Goal: Task Accomplishment & Management: Use online tool/utility

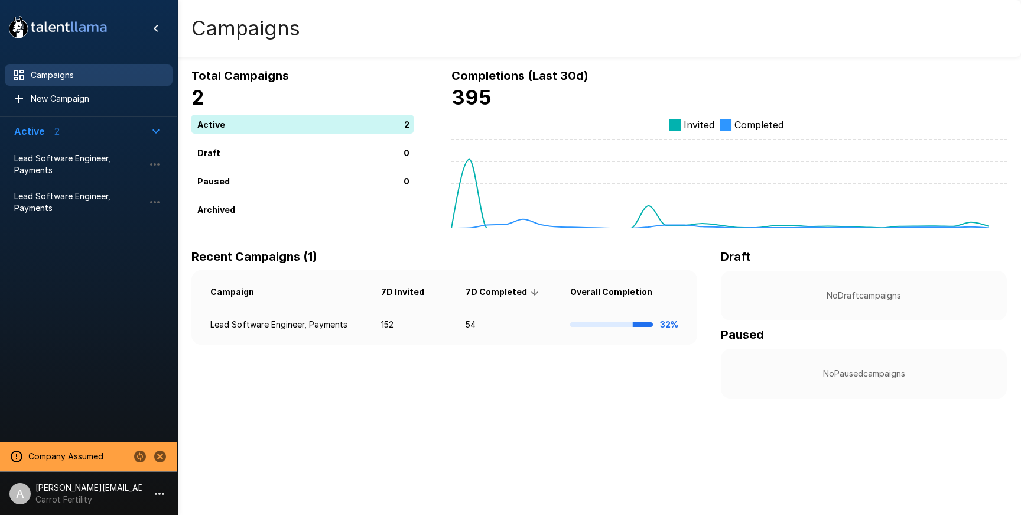
click at [140, 456] on icon "Change to another company" at bounding box center [140, 456] width 12 height 12
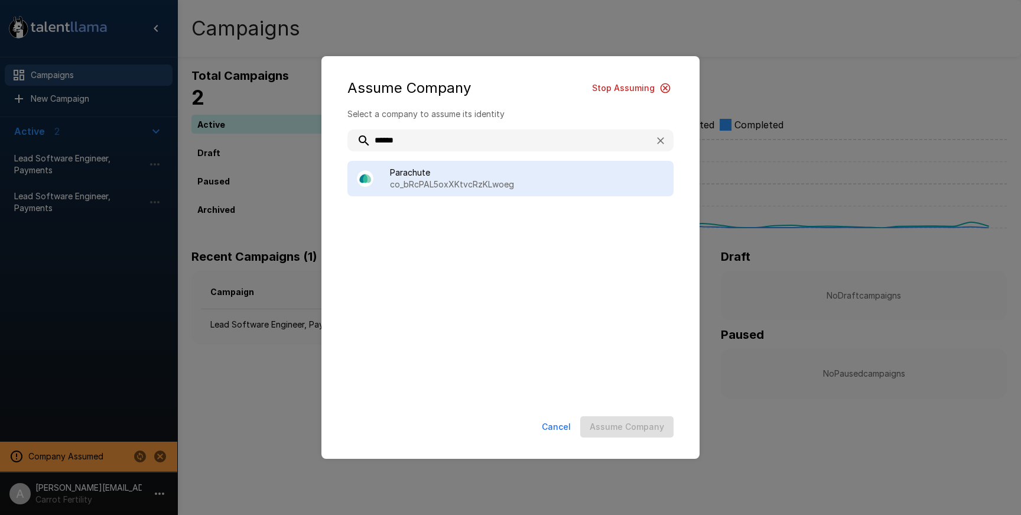
type input "******"
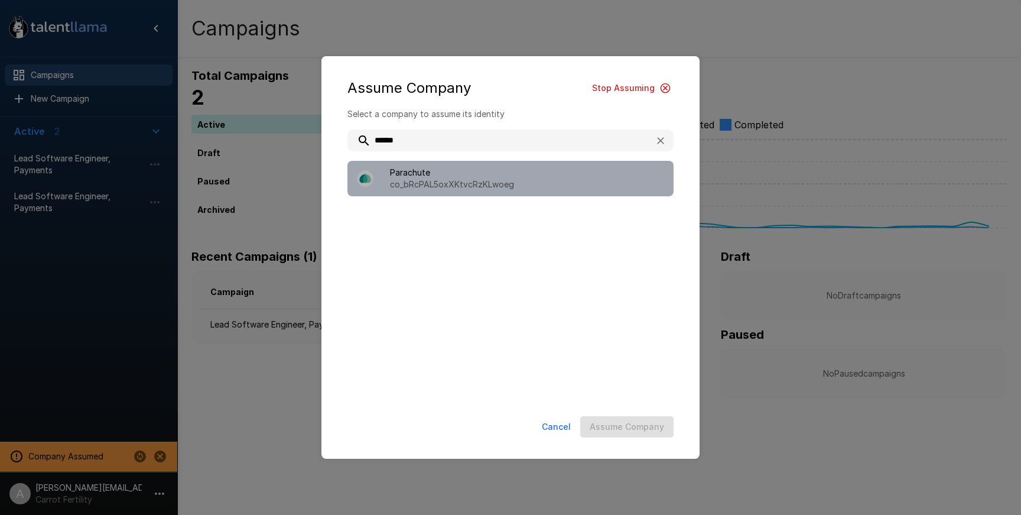
click at [494, 180] on p "co_bRcPAL5oxXKtvcRzKLwoeg" at bounding box center [527, 184] width 274 height 12
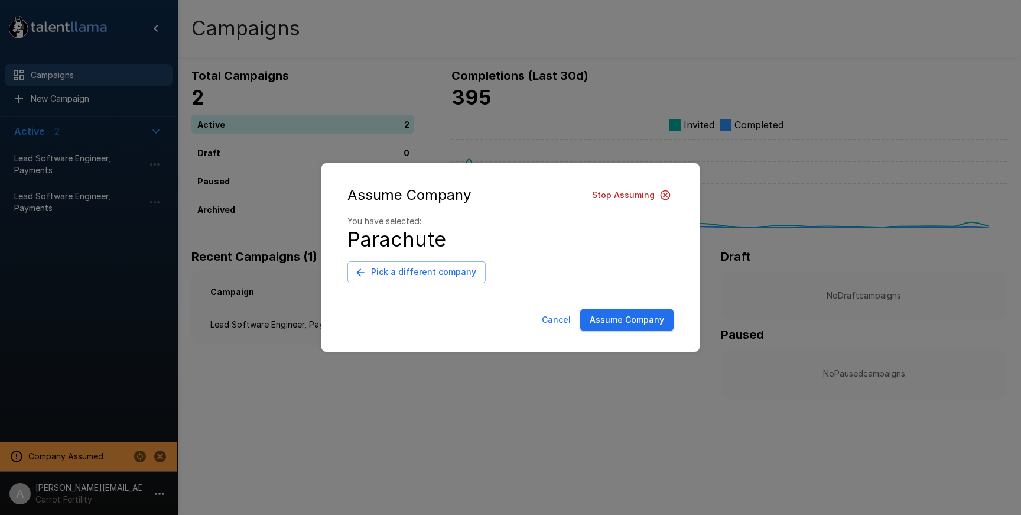
click at [649, 328] on button "Assume Company" at bounding box center [626, 320] width 93 height 22
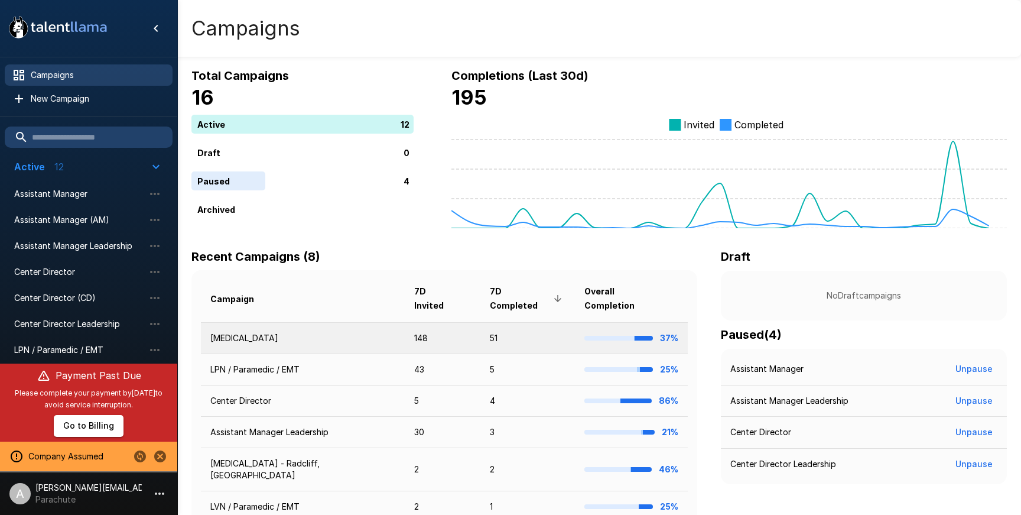
click at [405, 322] on td "148" at bounding box center [443, 337] width 76 height 31
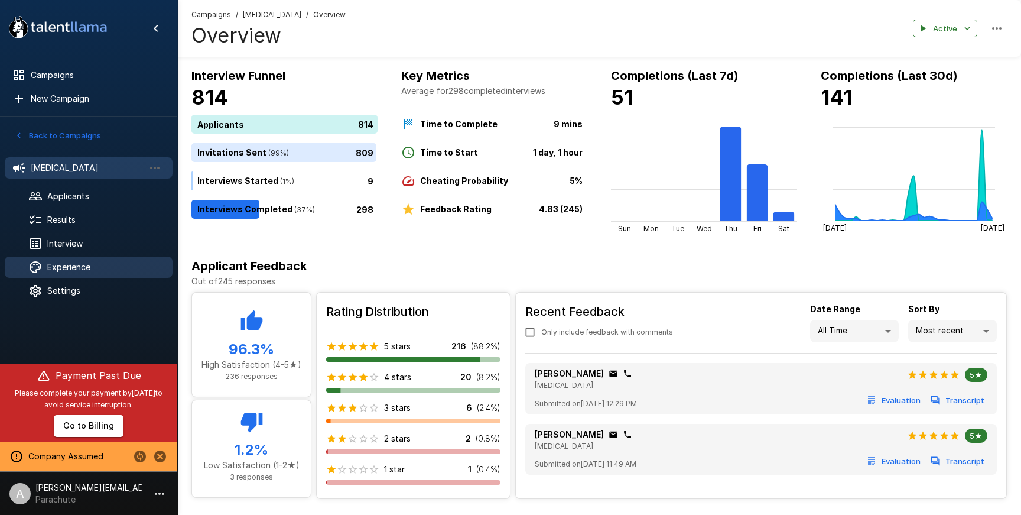
click at [83, 269] on span "Experience" at bounding box center [105, 267] width 116 height 12
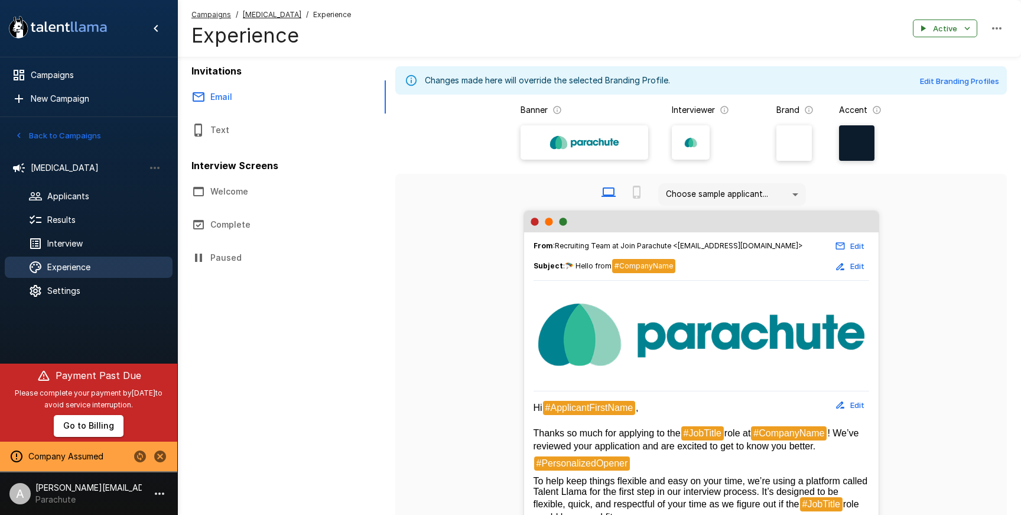
click at [251, 193] on button "Welcome" at bounding box center [281, 191] width 209 height 33
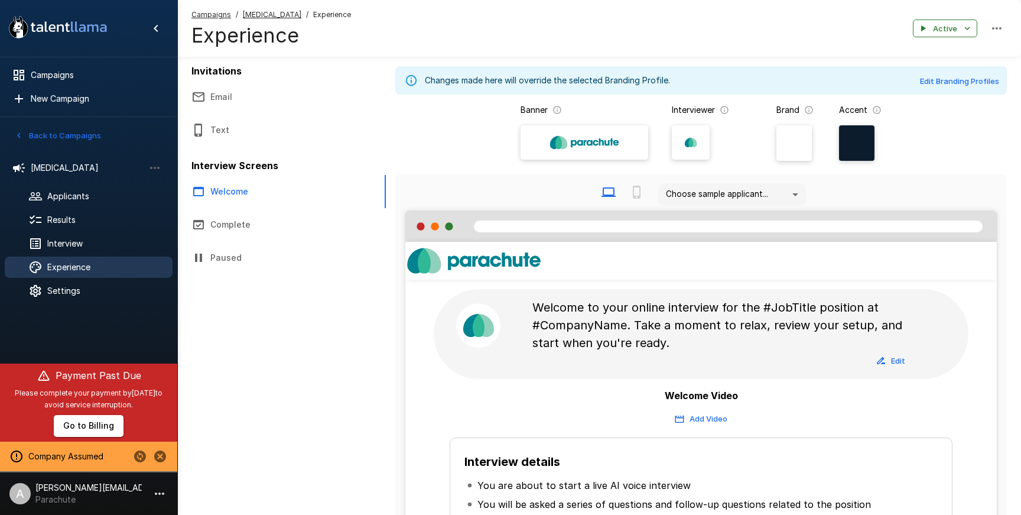
click at [258, 123] on button "Text" at bounding box center [281, 129] width 209 height 33
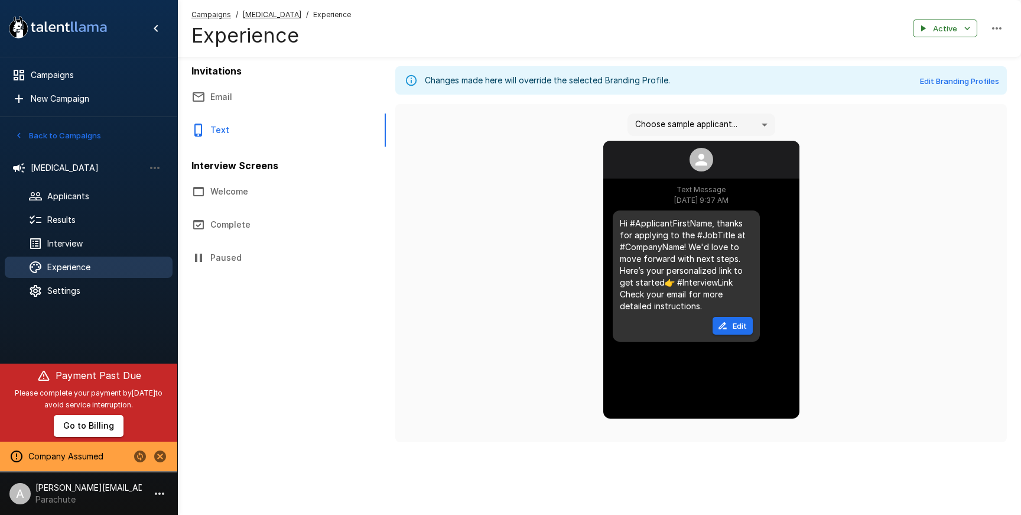
click at [699, 308] on p "Hi #ApplicantFirstName, thanks for applying to the #JobTitle at #CompanyName! W…" at bounding box center [686, 265] width 133 height 95
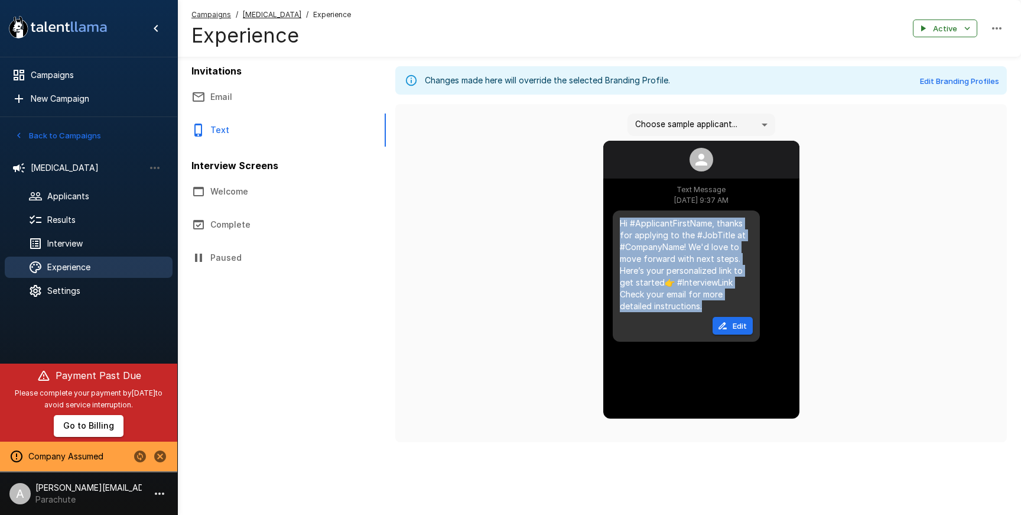
drag, startPoint x: 704, startPoint y: 308, endPoint x: 625, endPoint y: 226, distance: 113.3
click at [625, 226] on p "Hi #ApplicantFirstName, thanks for applying to the #JobTitle at #CompanyName! W…" at bounding box center [686, 265] width 133 height 95
copy p "i #ApplicantFirstName, thanks for applying to the #JobTitle at #CompanyName! We…"
